Goal: Task Accomplishment & Management: Complete application form

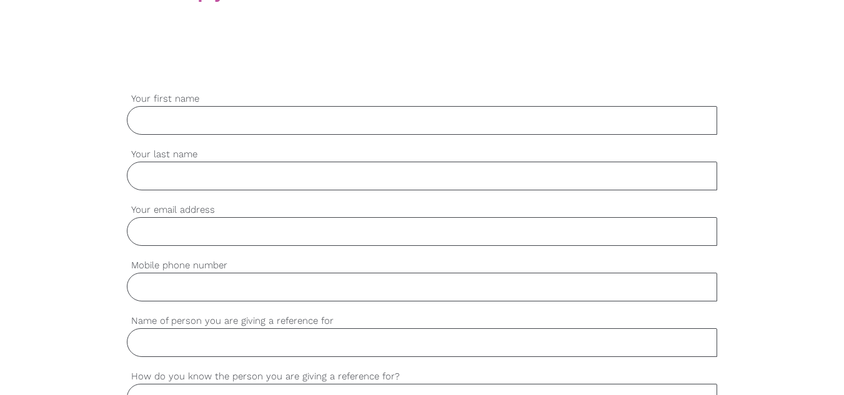
type input "Unish"
type input "[PERSON_NAME]"
type input "0421960614"
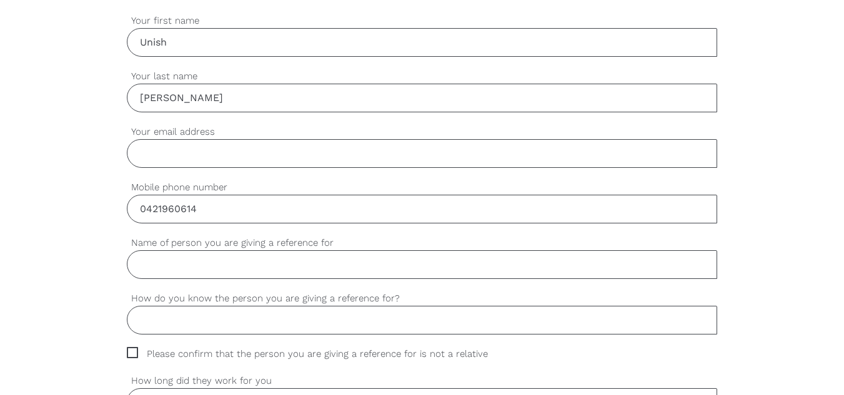
scroll to position [374, 0]
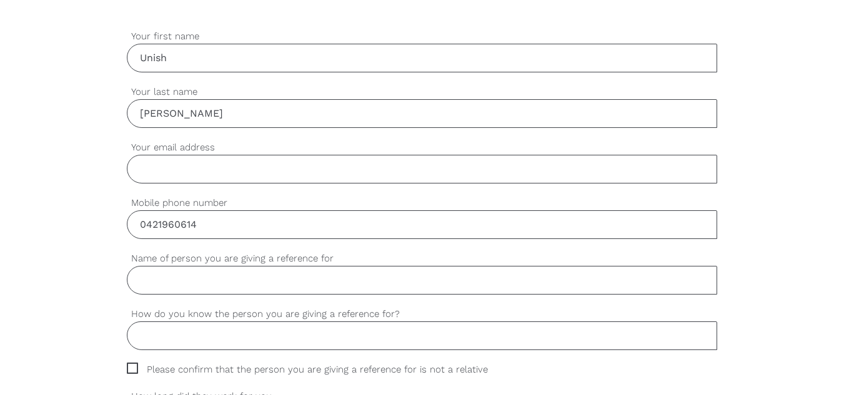
click at [159, 162] on input "Your email address" at bounding box center [422, 169] width 591 height 29
type input "[EMAIL_ADDRESS][DOMAIN_NAME]"
click at [197, 279] on input "Name of person you are giving a reference for" at bounding box center [422, 280] width 591 height 29
type input "[PERSON_NAME]"
click at [205, 337] on input "How do you know the person you are giving a reference for?" at bounding box center [422, 336] width 591 height 29
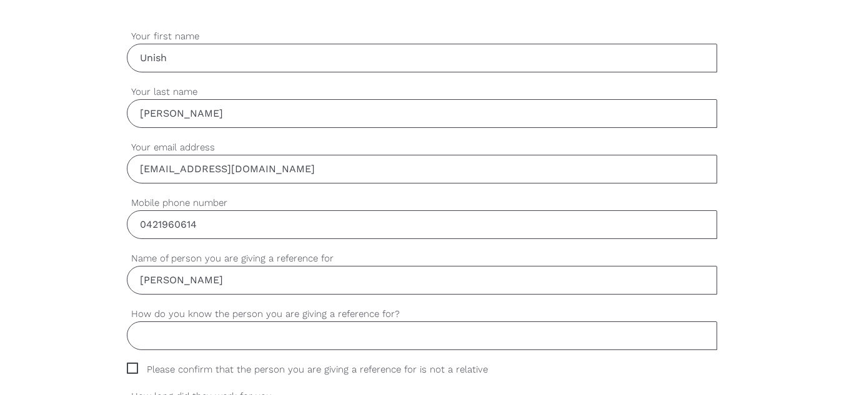
type input "worked together"
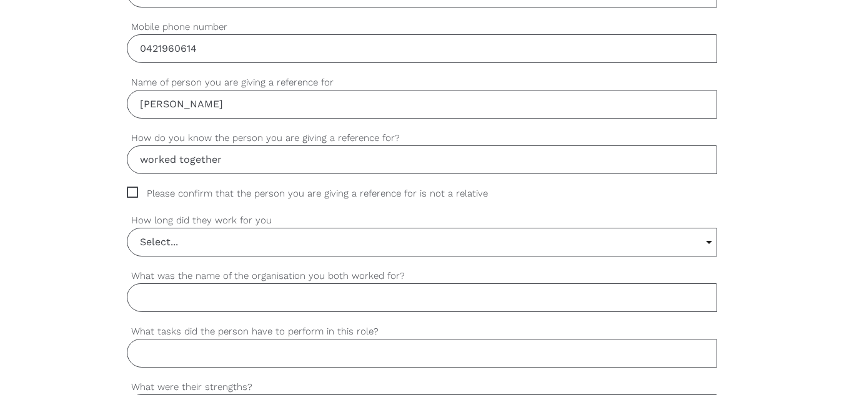
scroll to position [562, 0]
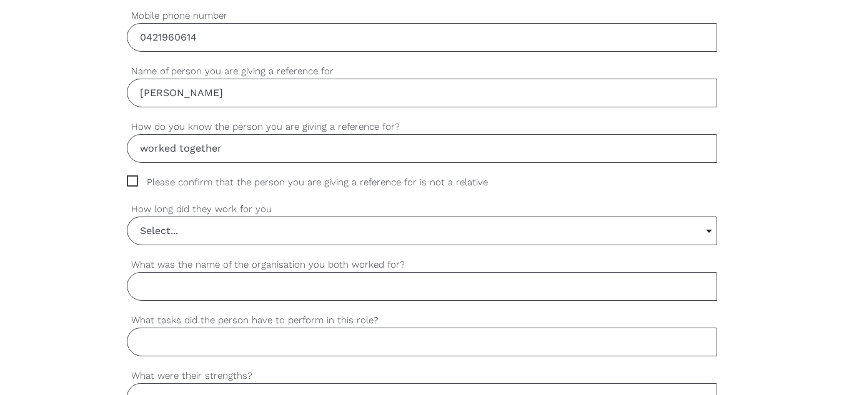
drag, startPoint x: 132, startPoint y: 176, endPoint x: 136, endPoint y: 183, distance: 8.7
click at [132, 176] on span "Please confirm that the person you are giving a reference for is not a relative" at bounding box center [319, 183] width 385 height 14
click at [132, 176] on input "Please confirm that the person you are giving a reference for is not a relative" at bounding box center [131, 180] width 8 height 8
checkbox input "true"
click at [183, 236] on input "Select..." at bounding box center [422, 230] width 590 height 27
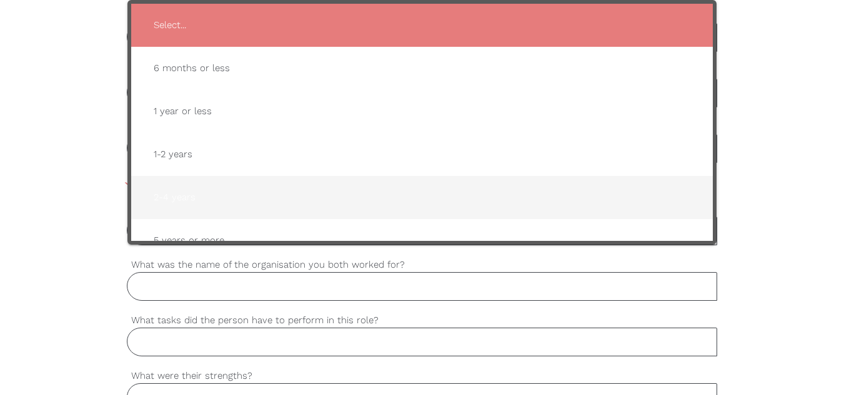
click at [157, 193] on span "2-4 years" at bounding box center [422, 197] width 557 height 31
type input "2-4 years"
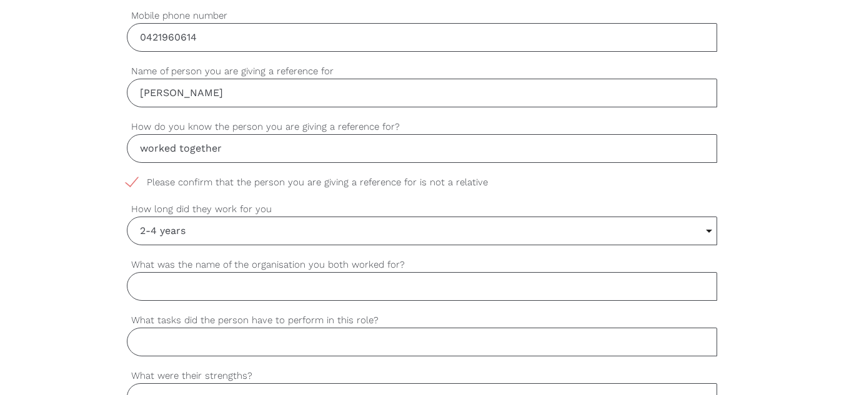
click at [182, 297] on input "What was the name of the organisation you both worked for?" at bounding box center [422, 286] width 591 height 29
type input "[PERSON_NAME], mobility"
click at [176, 339] on input "What tasks did the person have to perform in this role?" at bounding box center [422, 342] width 591 height 29
type input "personal care, home care assistance and community access"
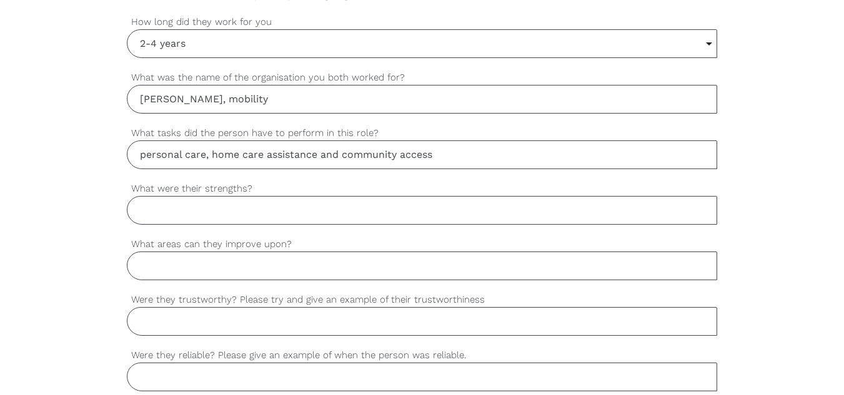
click at [179, 209] on input "What were their strengths?" at bounding box center [422, 210] width 591 height 29
type input "Patience and Understanding, Problem-Solving and Flexibility, Teamwork and Colla…"
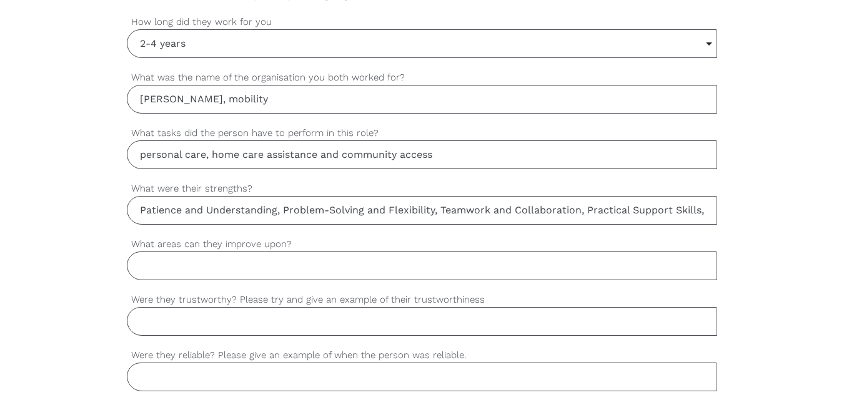
click at [185, 269] on input "What areas can they improve upon?" at bounding box center [422, 266] width 591 height 29
type input "N/A"
click at [176, 325] on input "Were they trustworthy? Please try and give an example of their trustworthiness" at bounding box center [422, 321] width 591 height 29
paste input "you are honest and ask your supervisor instead of making guesses that could ris…"
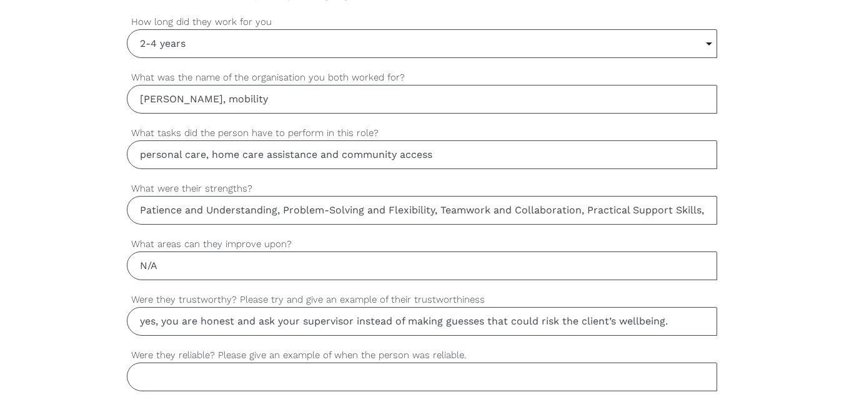
click at [177, 322] on input "yes, you are honest and ask your supervisor instead of making guesses that coul…" at bounding box center [422, 321] width 591 height 29
click at [197, 322] on input "yes, you are honest and ask your supervisor instead of making guesses that coul…" at bounding box center [422, 321] width 591 height 29
click at [280, 321] on input "yes, he was honest and ask your supervisor instead of making guesses that could…" at bounding box center [422, 321] width 591 height 29
click at [332, 326] on input "yes, he was honest and would ask your supervisor instead of making guesses that…" at bounding box center [422, 321] width 591 height 29
type input "yes, he was honest and would ask supervisor instead of making guesses that coul…"
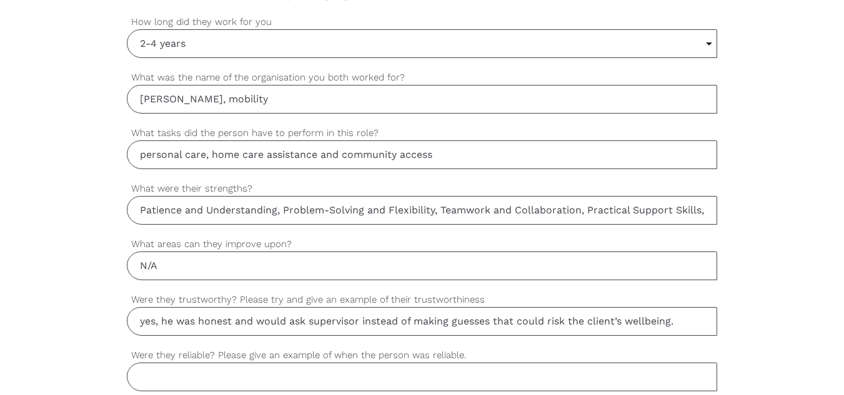
click at [162, 375] on input "Were they reliable? Please give an example of when the person was reliable." at bounding box center [422, 377] width 591 height 29
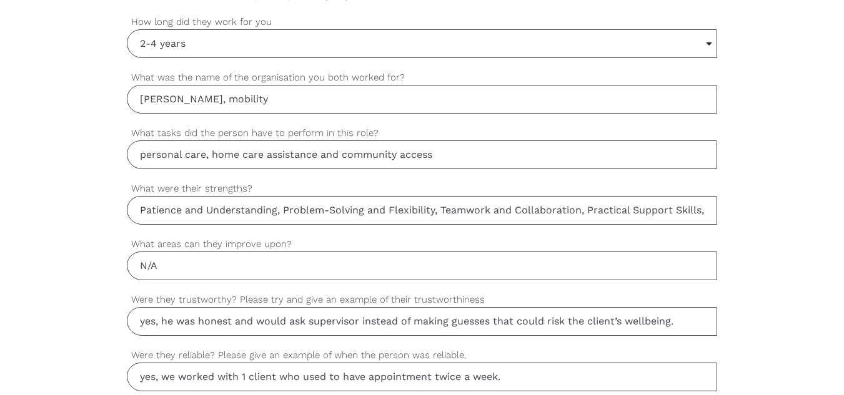
click at [509, 378] on input "yes, we worked with 1 client who used to have appointment twice a week." at bounding box center [422, 377] width 591 height 29
click at [517, 378] on input "yes, we worked with 1 client who used to have appointment twice a week." at bounding box center [422, 377] width 591 height 29
click at [666, 378] on input "yes, we worked with 1 client who used to have appointment twice a week. each we…" at bounding box center [422, 377] width 591 height 29
click at [708, 379] on input "yes, we worked with 1 client who used to have appointment twice a week. each we…" at bounding box center [422, 377] width 591 height 29
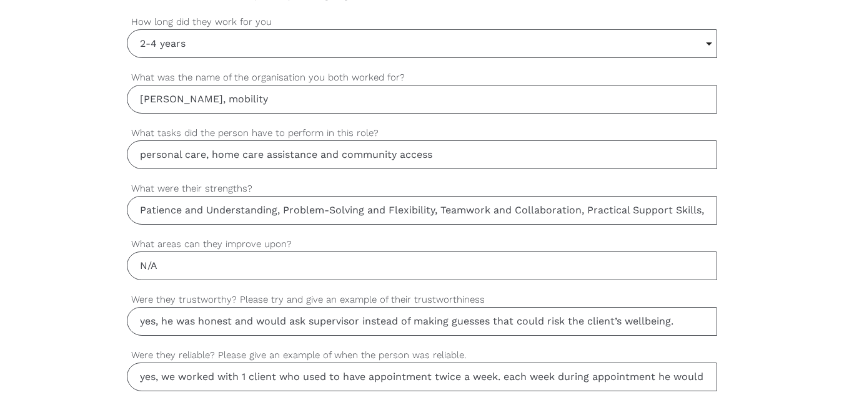
click at [702, 377] on input "yes, we worked with 1 client who used to have appointment twice a week. each we…" at bounding box center [422, 377] width 591 height 29
click at [705, 377] on input "yes, we worked with 1 client who used to have appointment twice a week. each we…" at bounding box center [422, 377] width 591 height 29
click at [705, 374] on input "yes, we worked with 1 client who used to have appointment twice a week. each we…" at bounding box center [422, 377] width 591 height 29
click at [706, 379] on input "yes, we worked with 1 client who used to have appointment twice a week. each we…" at bounding box center [422, 377] width 591 height 29
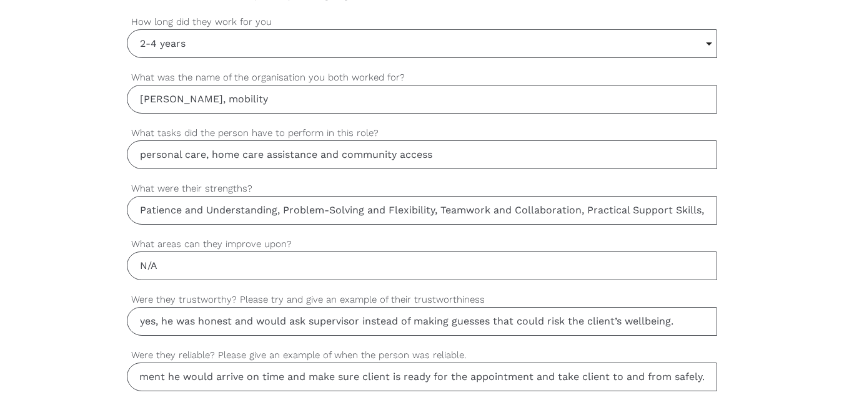
scroll to position [0, 496]
type input "yes, we worked with 1 client who used to have appointment twice a week. each we…"
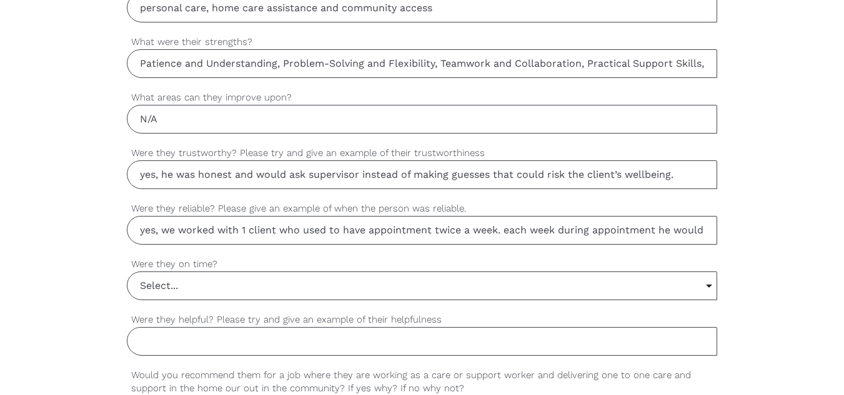
scroll to position [874, 0]
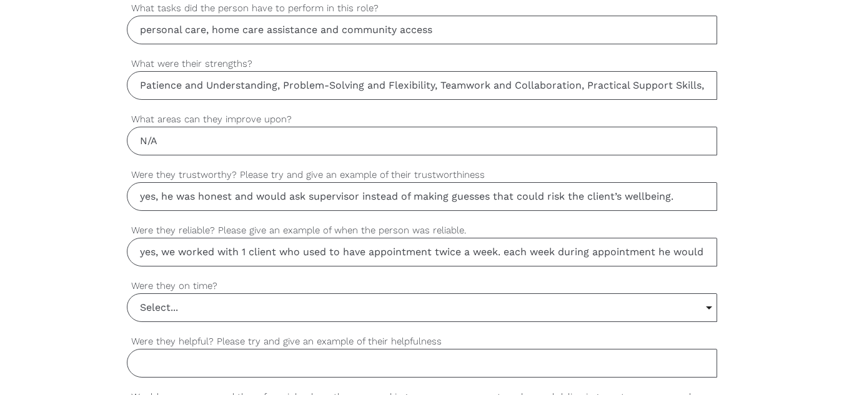
click at [703, 254] on input "yes, we worked with 1 client who used to have appointment twice a week. each we…" at bounding box center [422, 252] width 591 height 29
click at [194, 307] on input "Select..." at bounding box center [422, 307] width 590 height 27
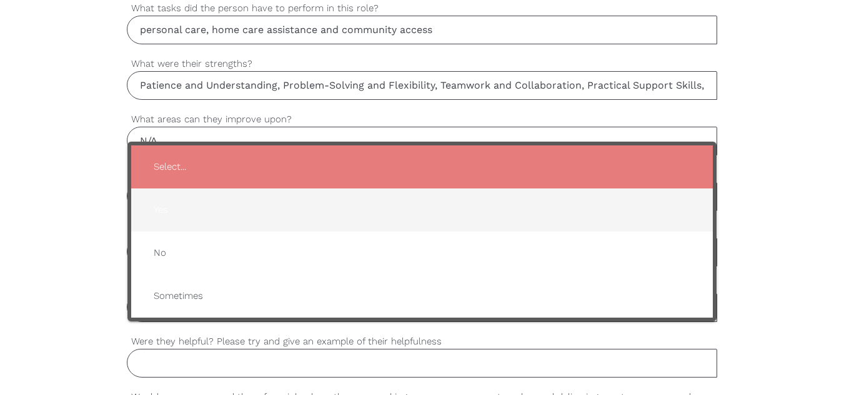
click at [161, 211] on span "Yes" at bounding box center [422, 210] width 557 height 31
type input "Yes"
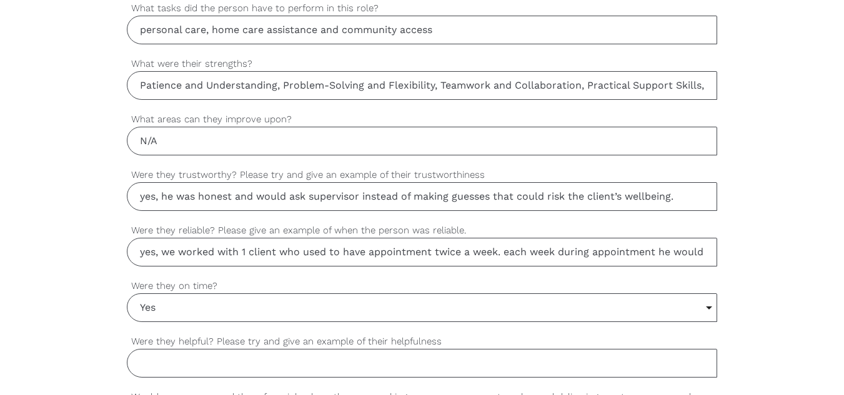
click at [167, 309] on input "Yes" at bounding box center [422, 307] width 590 height 27
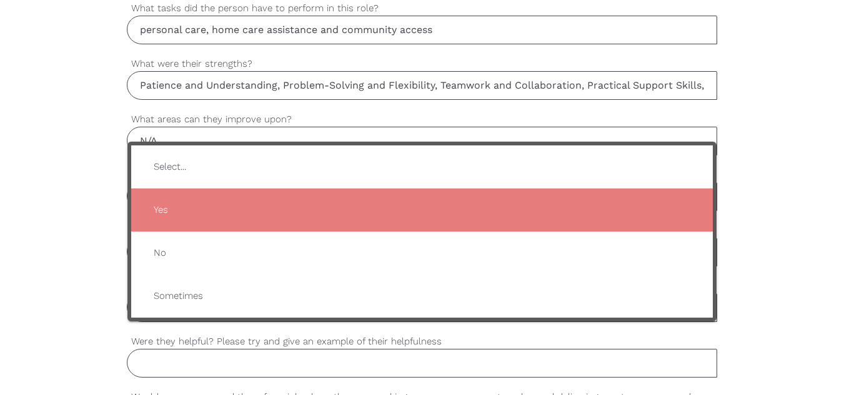
click at [161, 209] on span "Yes" at bounding box center [422, 210] width 557 height 31
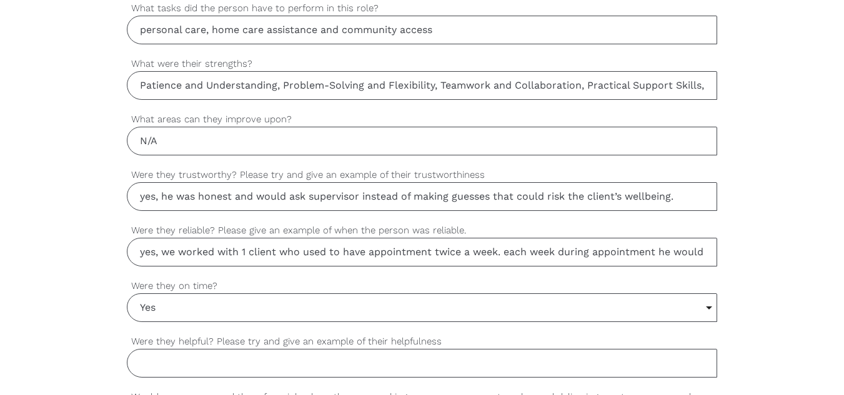
click at [234, 359] on input "Were they helpful? Please try and give an example of their helpfulness" at bounding box center [422, 363] width 591 height 29
type input "yes,"
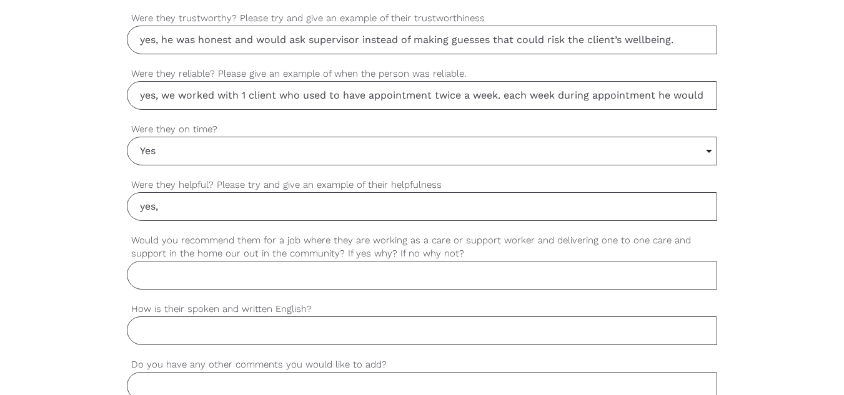
scroll to position [1061, 0]
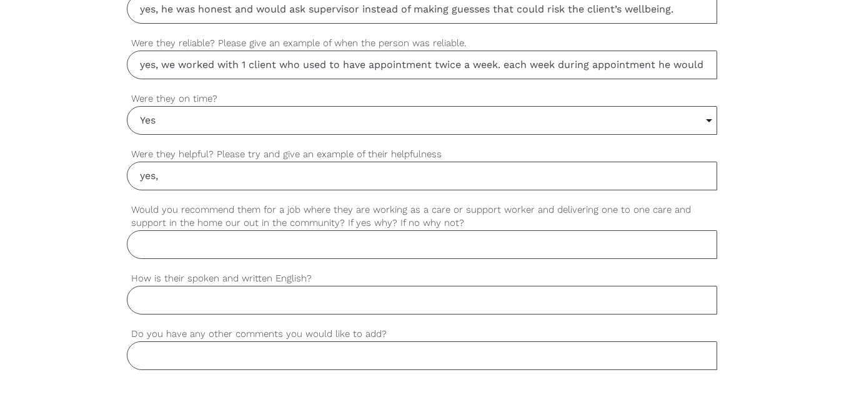
click at [156, 263] on div "settings Would you recommend them for a job where they are working as a care or…" at bounding box center [422, 237] width 591 height 69
click at [156, 247] on input "Would you recommend them for a job where they are working as a care or support …" at bounding box center [422, 245] width 591 height 29
type input "yes, above mentioned strengths are highly suitable for one-to-one care roles in…"
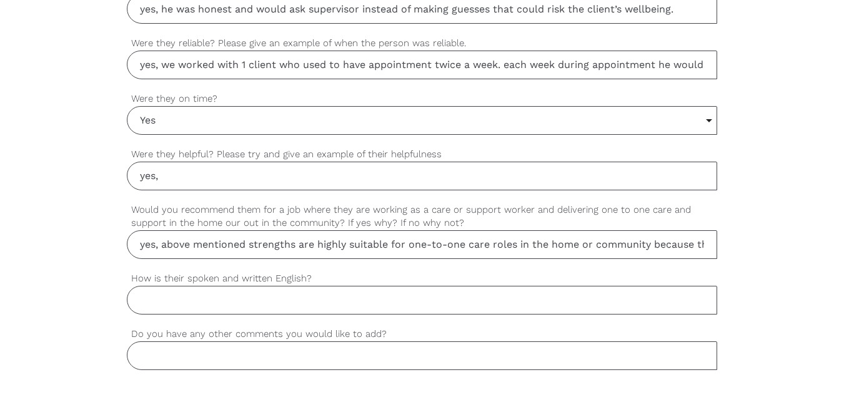
click at [246, 307] on input "How is their spoken and written English?" at bounding box center [422, 300] width 591 height 29
type input "fluent"
click at [207, 356] on input "Do you have any other comments you would like to add?" at bounding box center [422, 356] width 591 height 29
type input "He would be an asset to any company he joins to. Really good bloke"
click at [172, 176] on input "yes," at bounding box center [422, 176] width 591 height 29
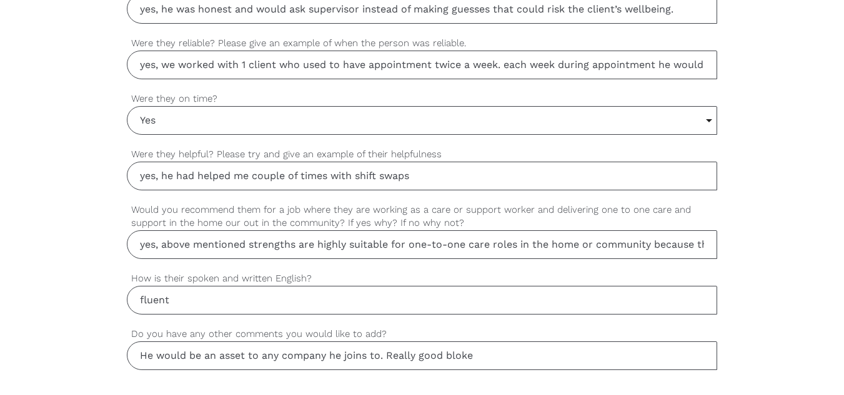
paste input "which in turn ensures that the clients receive consistent care."
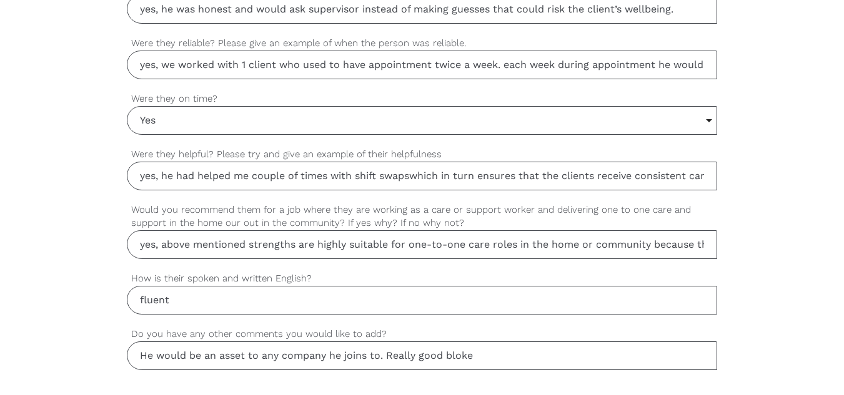
scroll to position [0, 14]
click at [399, 174] on input "yes, he had helped me couple of times with shift swapswhich in turn ensures tha…" at bounding box center [422, 176] width 591 height 29
click at [708, 175] on input "yes, he had helped me couple of times with shift swaps which in turn ensures th…" at bounding box center [422, 176] width 591 height 29
click at [711, 177] on input "yes, he had helped me couple of times with shift swaps which in turn ensures th…" at bounding box center [422, 176] width 591 height 29
click at [704, 174] on input "yes, he had helped me couple of times with shift swaps which in turn ensures th…" at bounding box center [422, 176] width 591 height 29
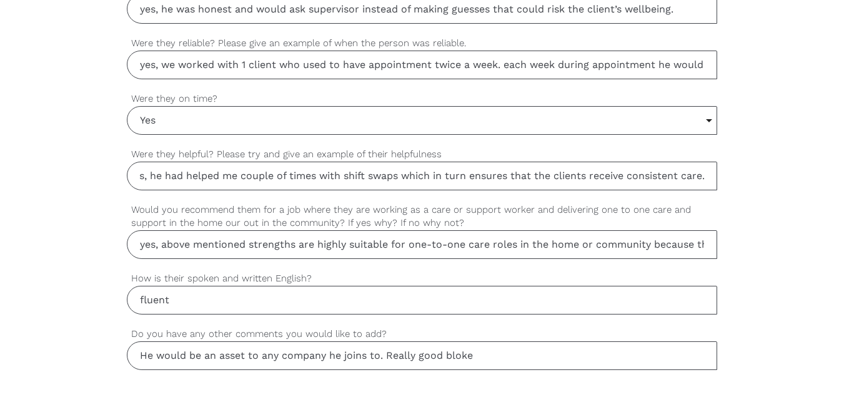
scroll to position [0, 18]
type input "yes, he had helped me couple of times with shift swaps which in turn ensures th…"
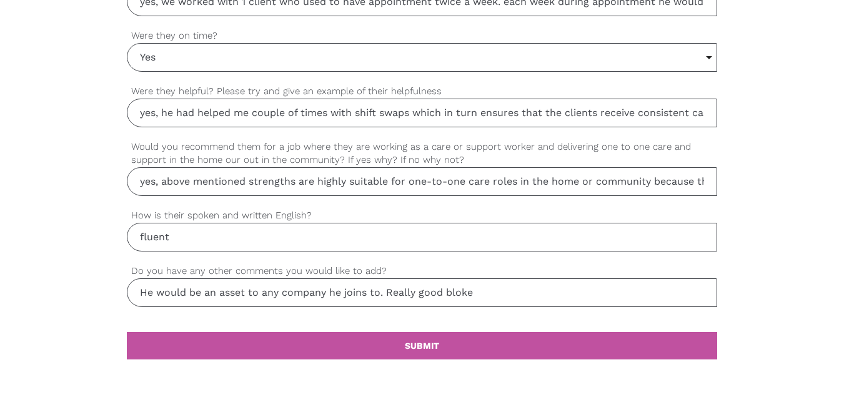
scroll to position [1124, 0]
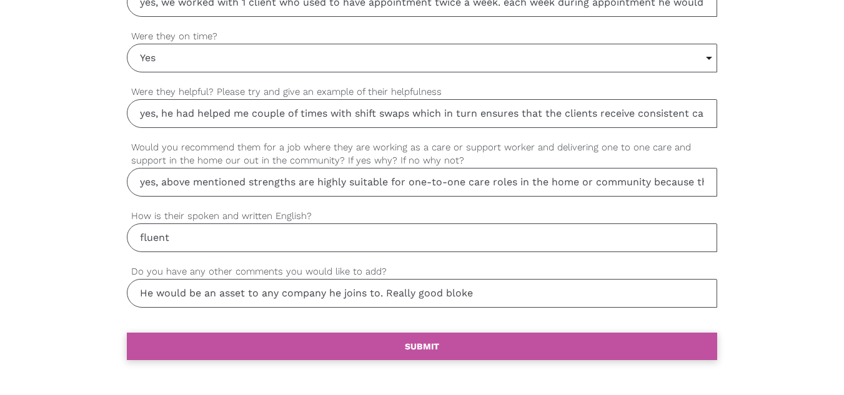
click at [438, 350] on b "SUBMIT" at bounding box center [422, 347] width 34 height 10
